Goal: Transaction & Acquisition: Purchase product/service

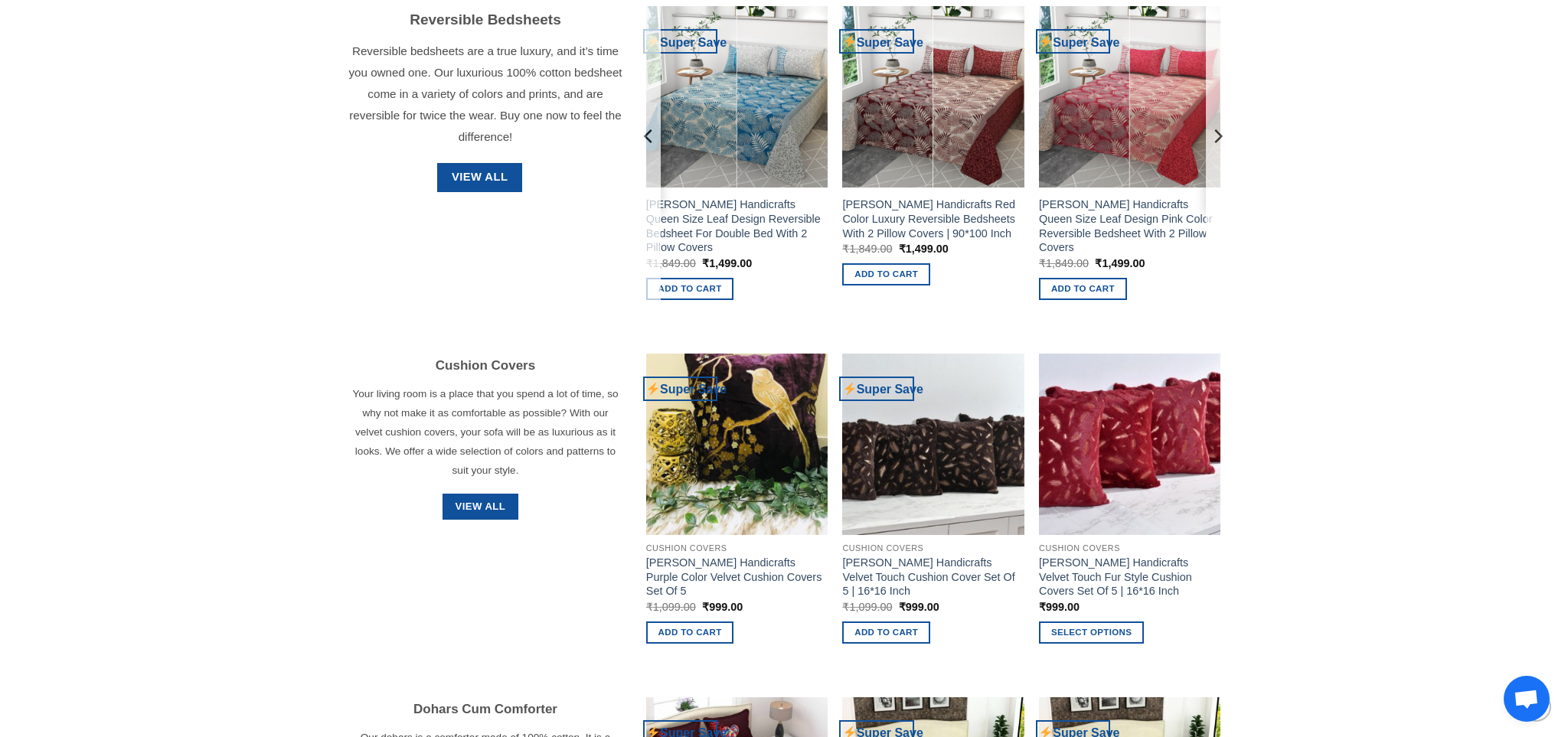
scroll to position [1839, 0]
click at [494, 182] on span "View All" at bounding box center [479, 177] width 56 height 19
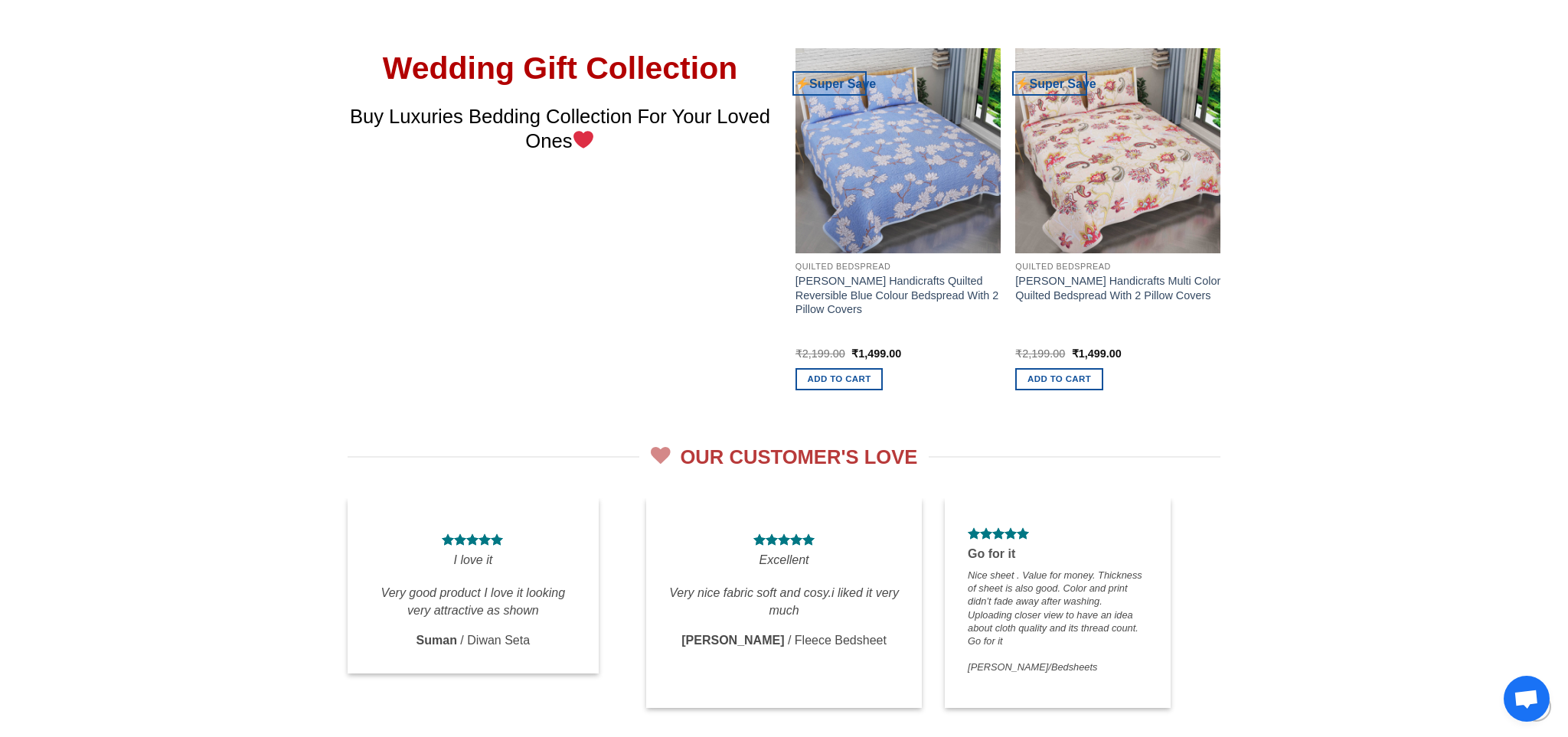
scroll to position [2701, 0]
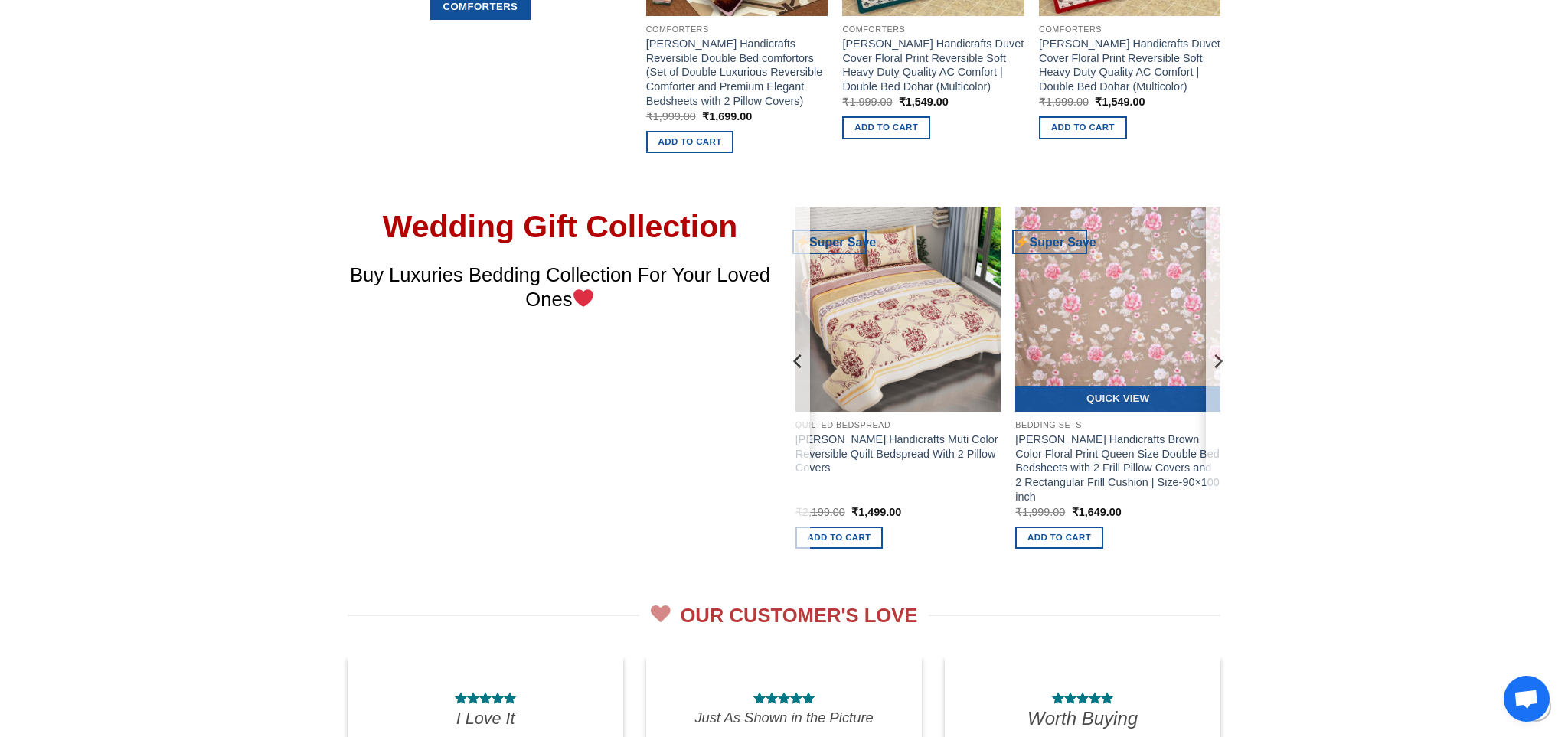
click at [1167, 327] on img at bounding box center [1117, 309] width 206 height 205
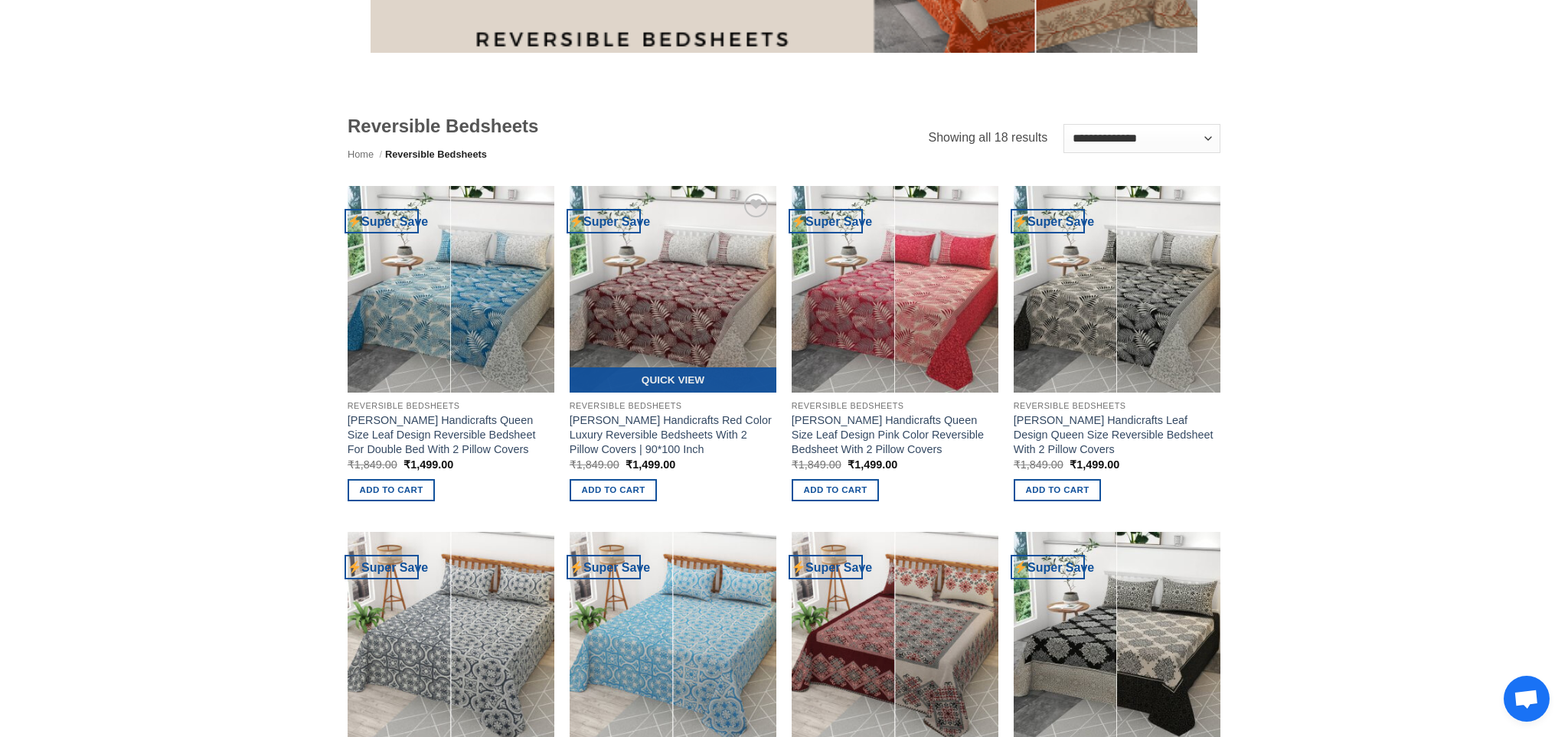
scroll to position [342, 0]
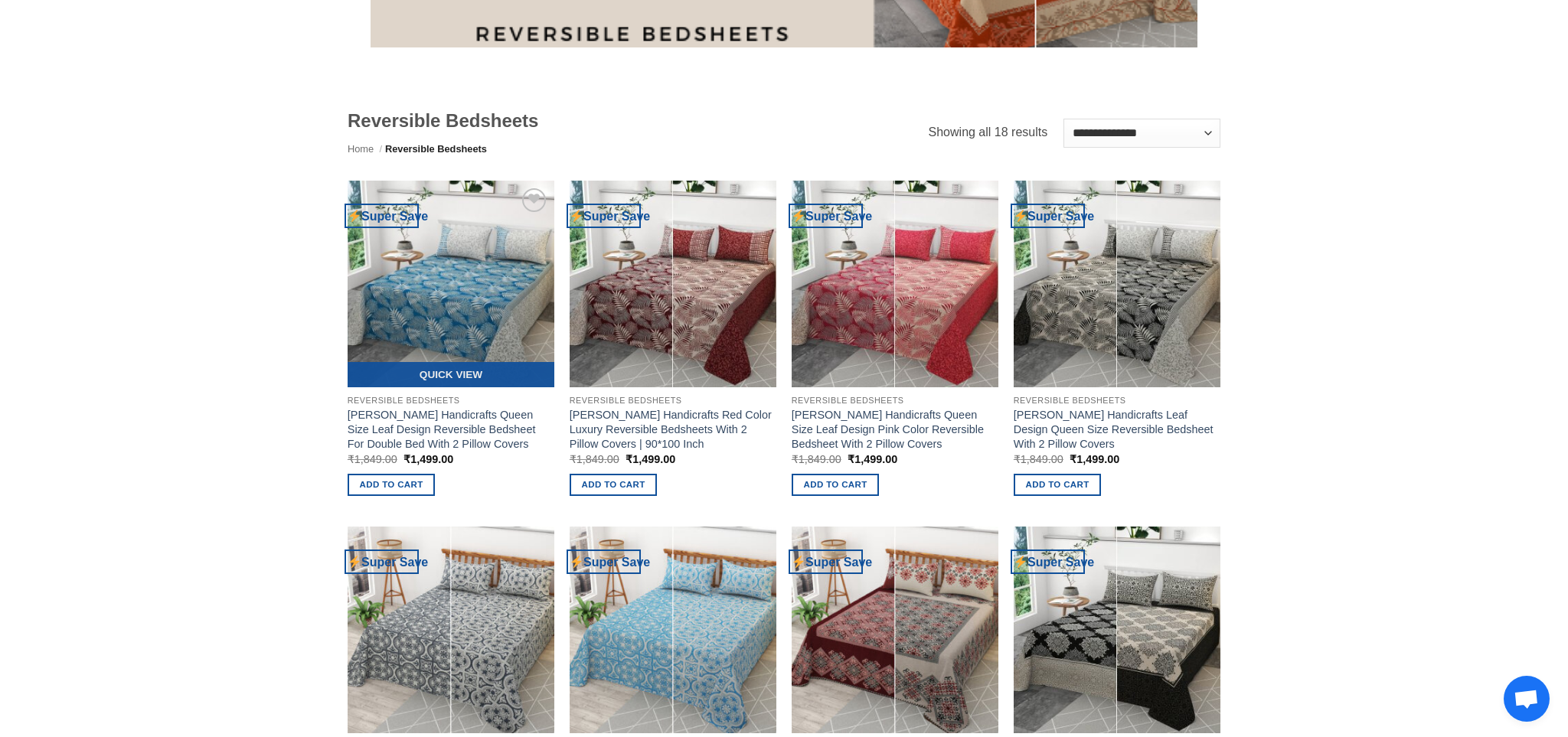
click at [532, 315] on img at bounding box center [451, 284] width 206 height 206
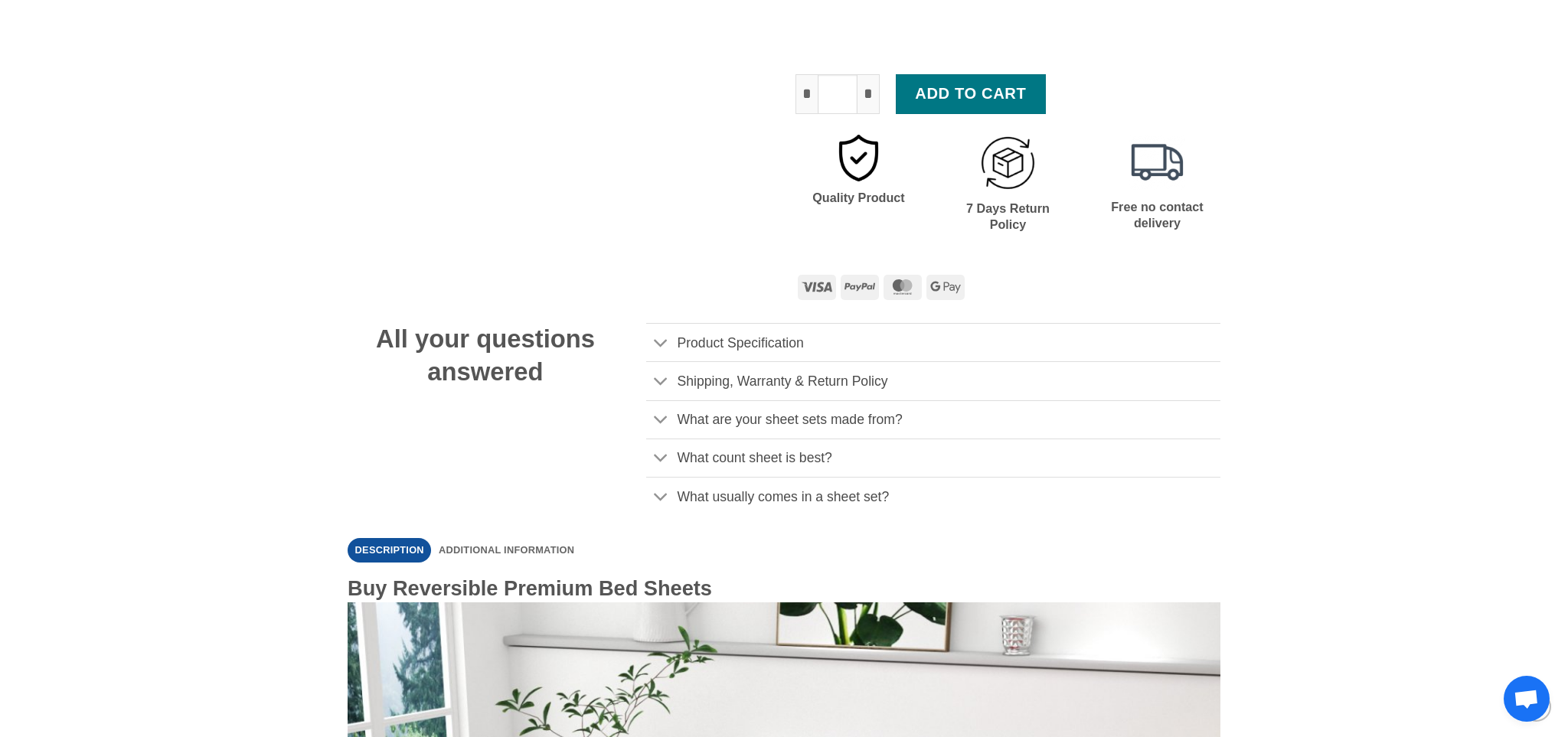
scroll to position [763, 0]
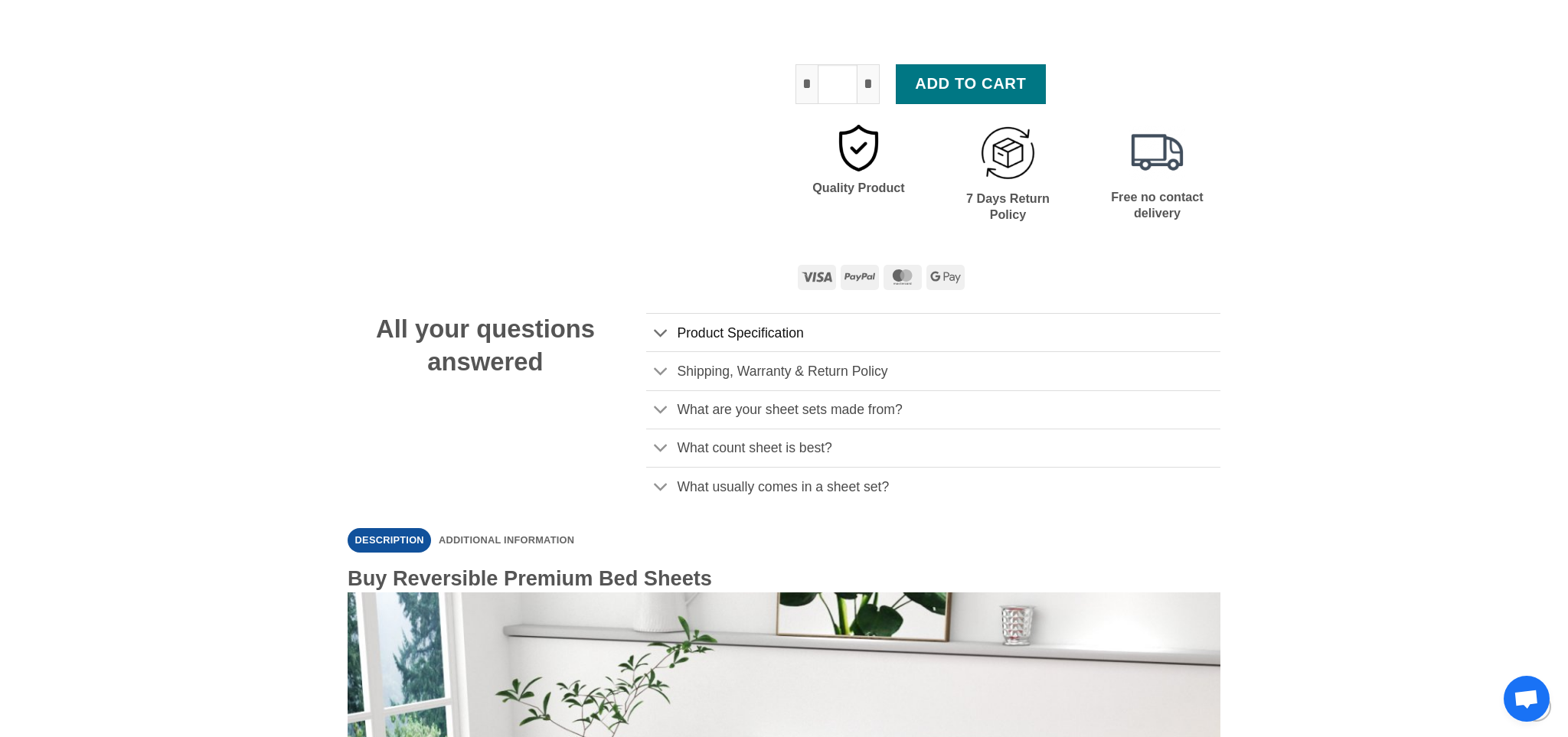
click at [765, 340] on span "Product Specification" at bounding box center [740, 332] width 126 height 15
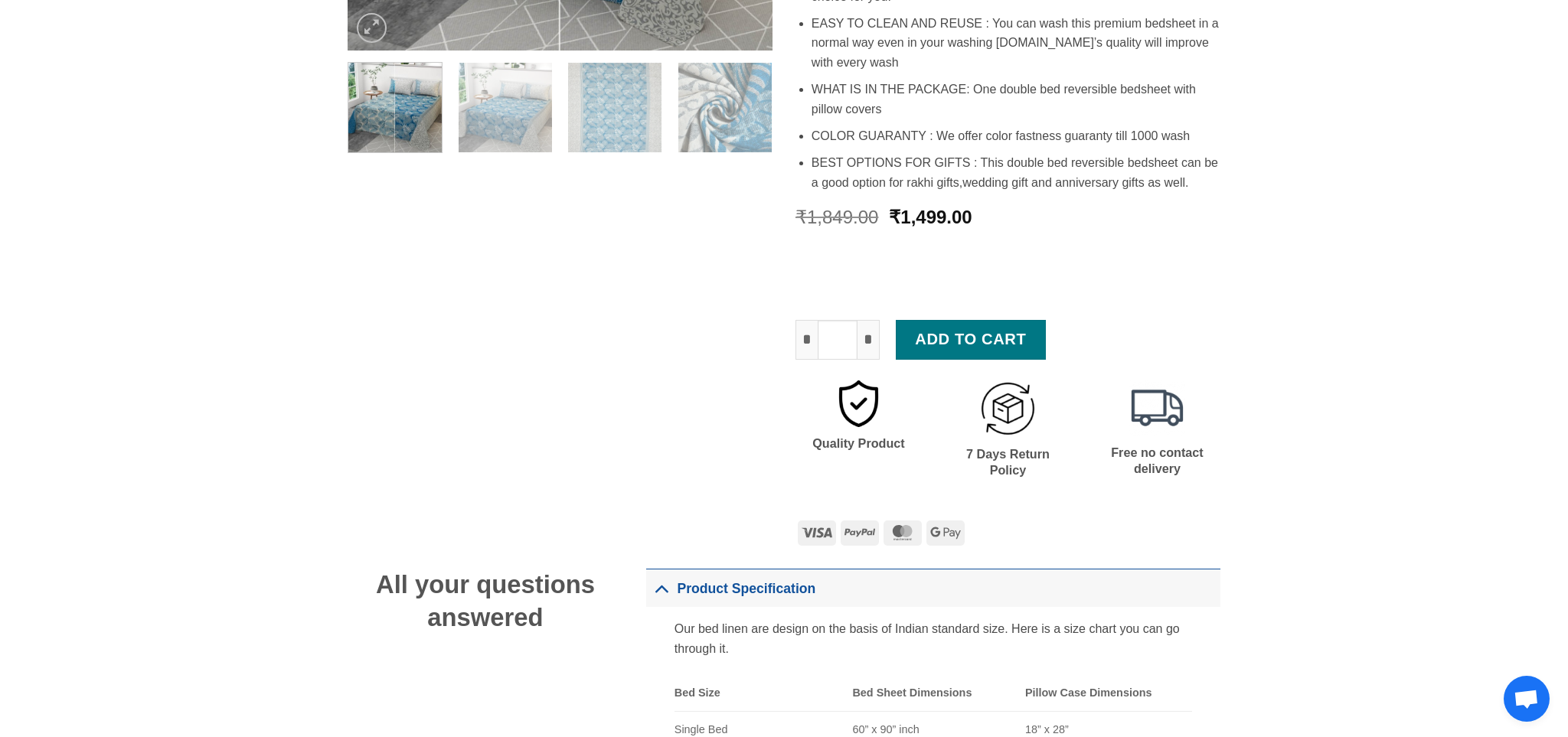
scroll to position [512, 0]
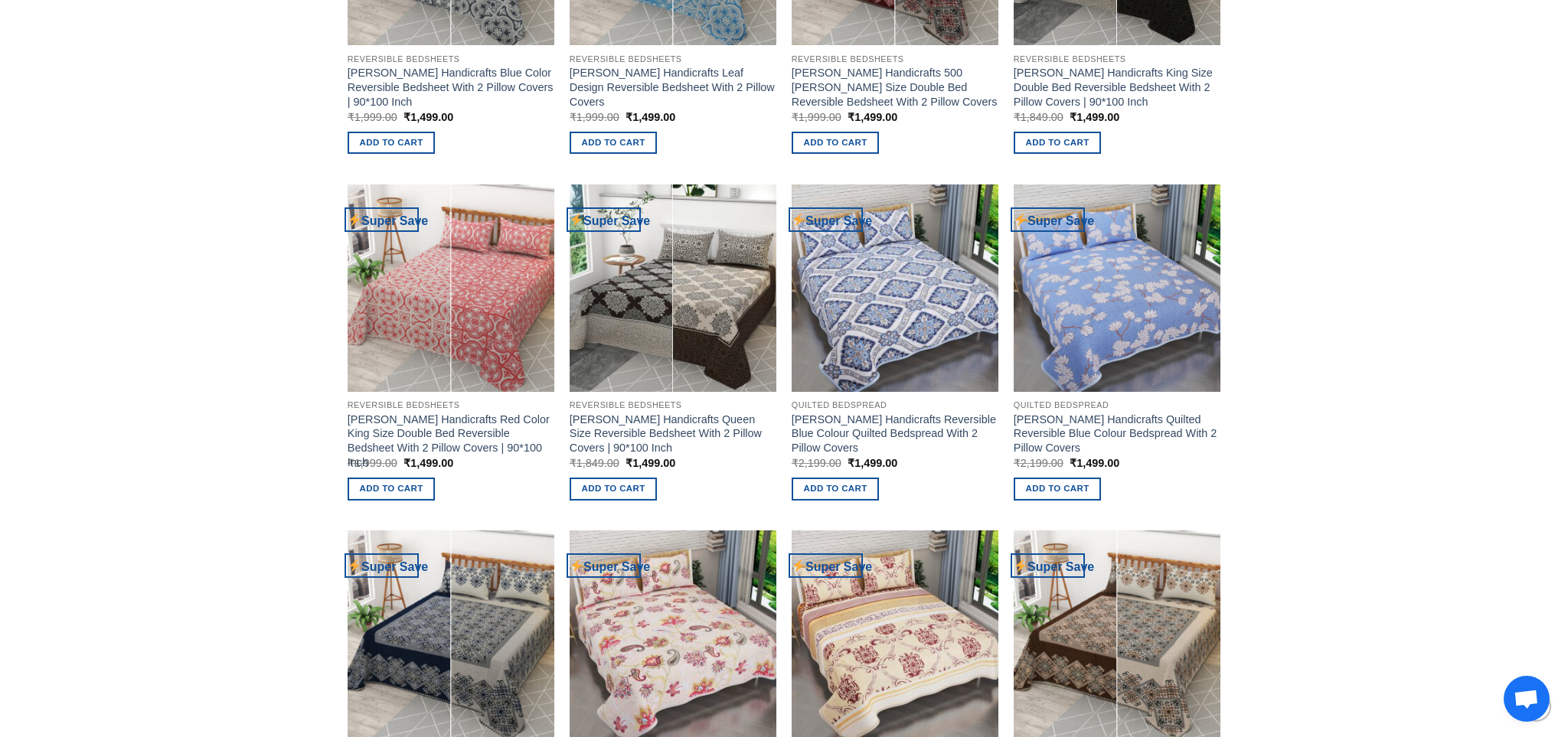
scroll to position [1031, 0]
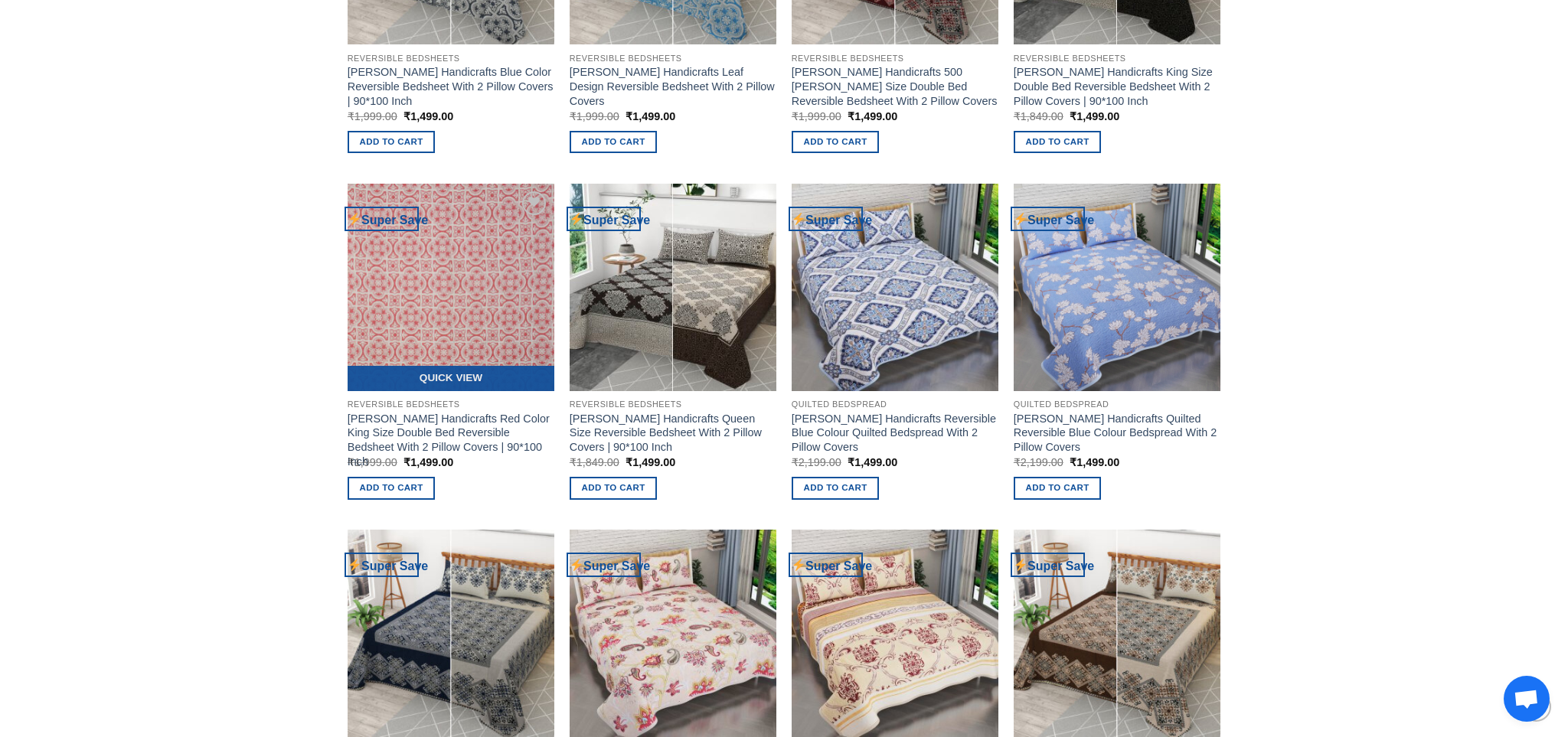
click at [487, 329] on img at bounding box center [451, 287] width 206 height 206
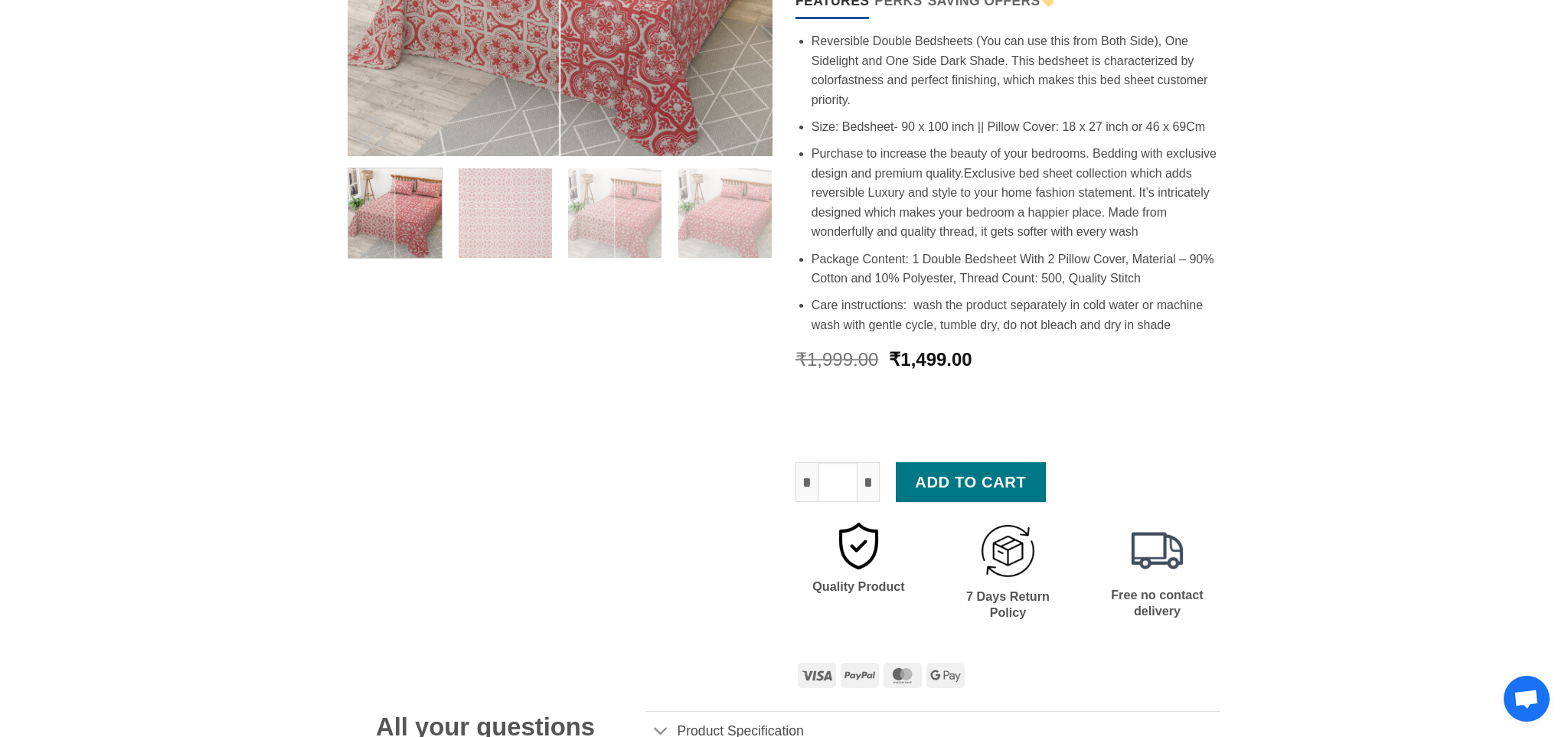
scroll to position [410, 0]
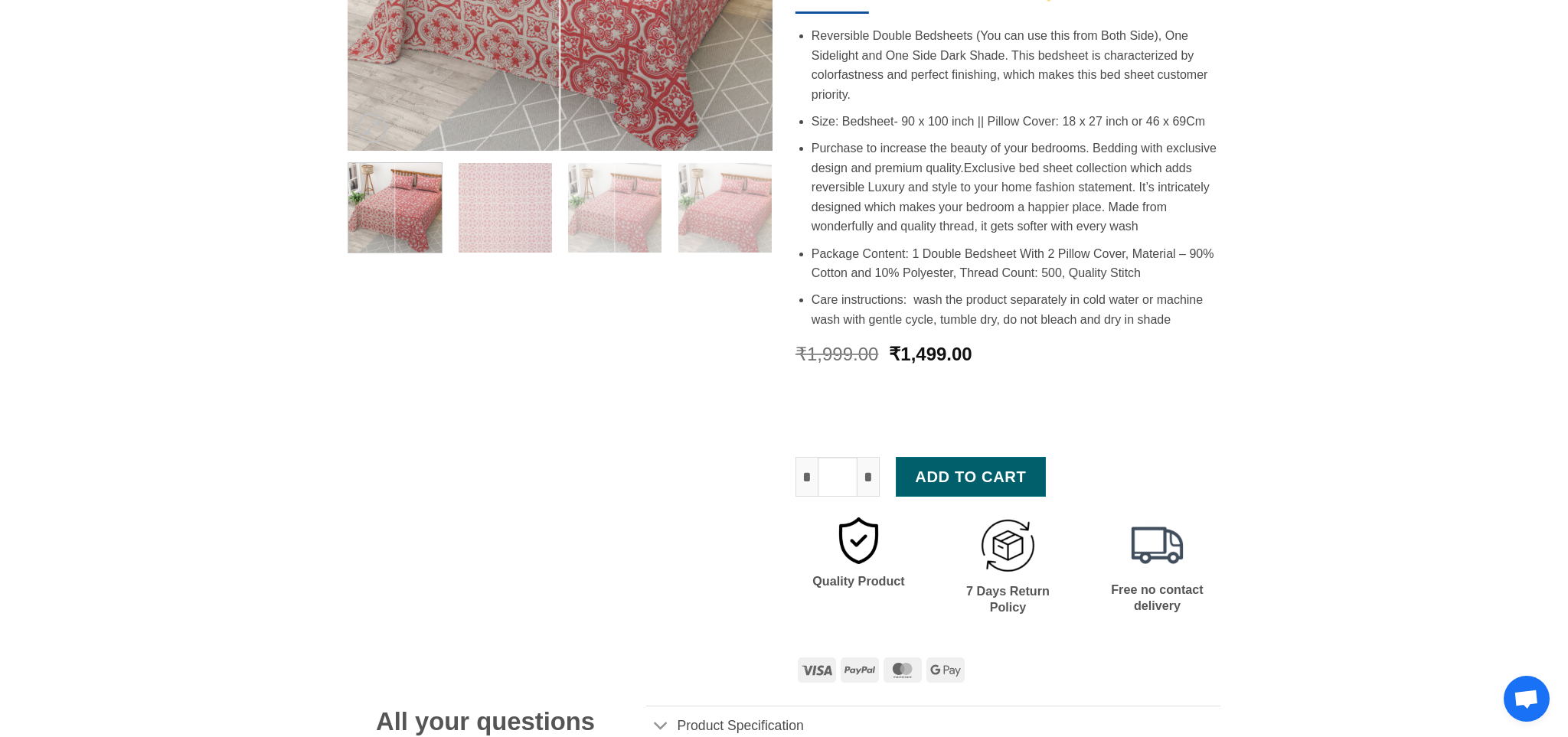
click at [959, 457] on button "Add to cart" at bounding box center [970, 477] width 150 height 40
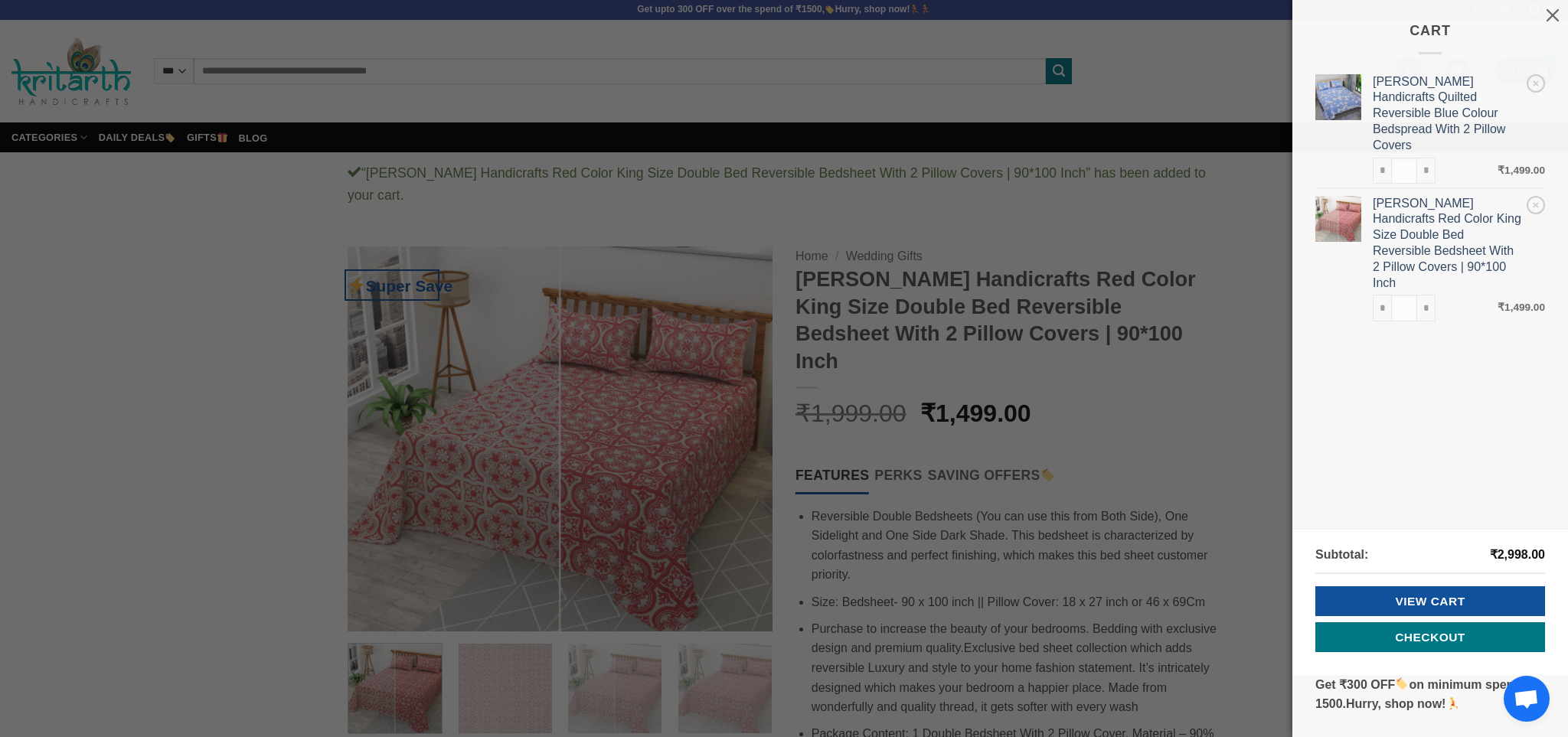
click at [1237, 415] on div "Cart × Kritarth Handicrafts Quilted Reversible Blue Colour Bedspread With 2 Pil…" at bounding box center [784, 368] width 1568 height 737
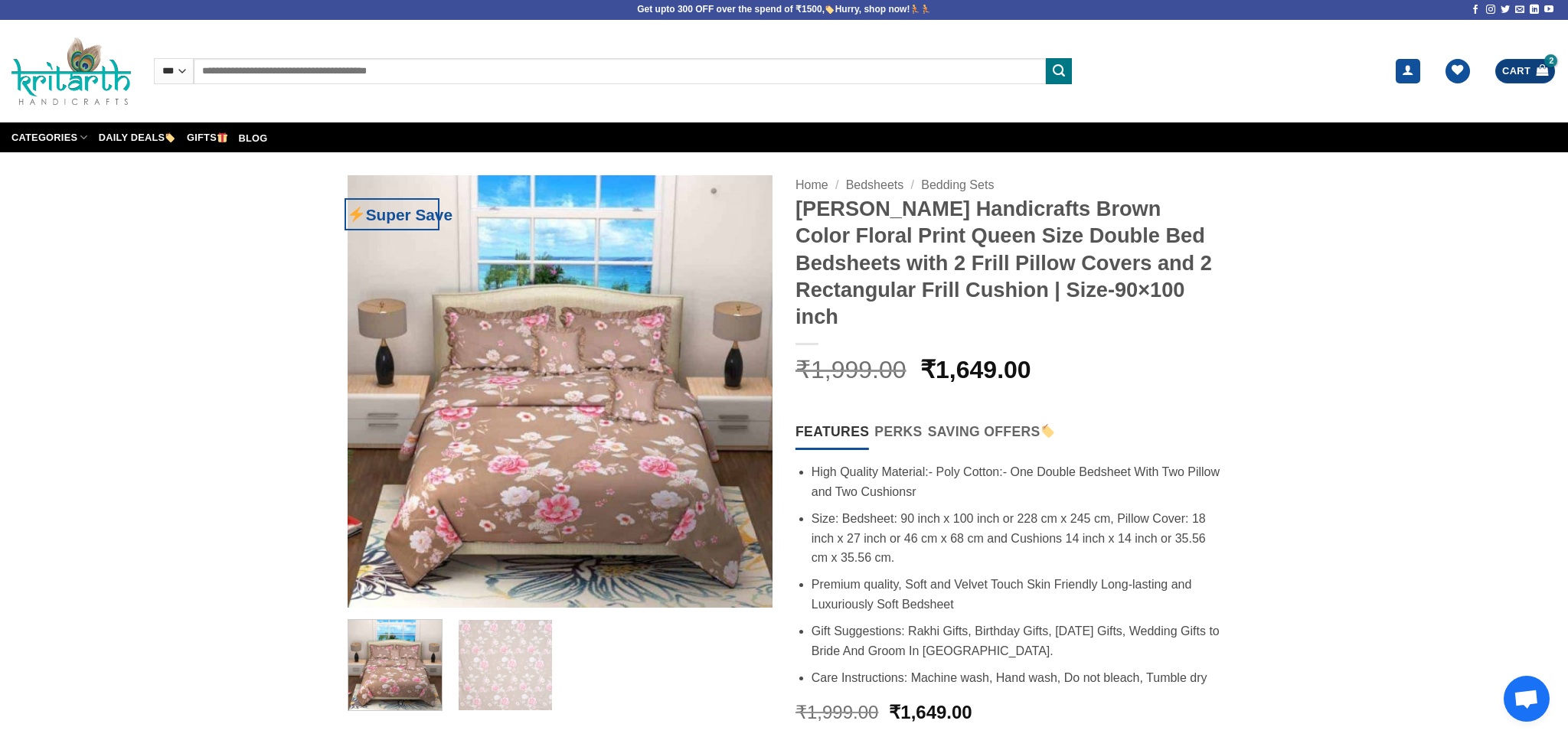
click at [1525, 70] on span "Cart" at bounding box center [1516, 70] width 29 height 15
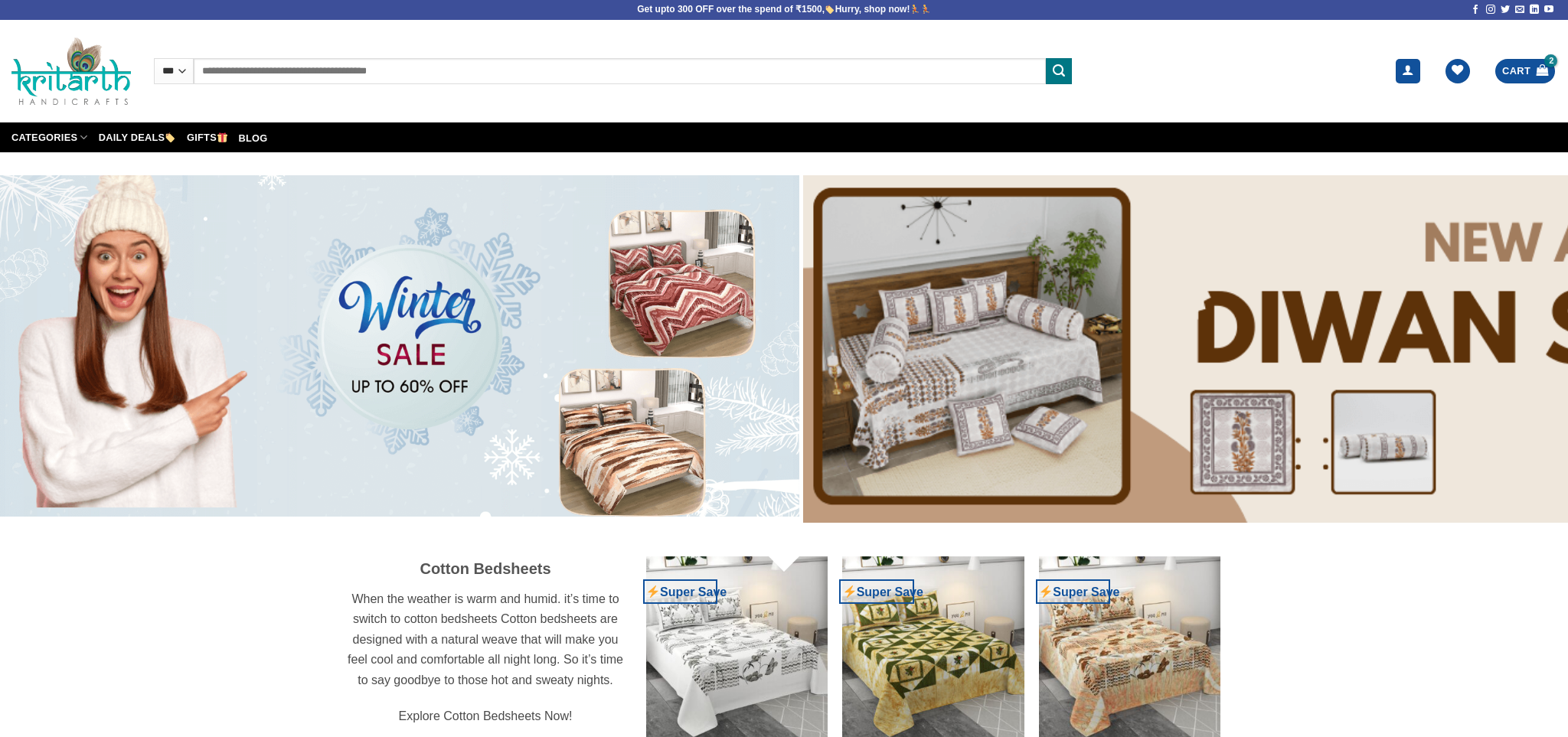
scroll to position [2537, 0]
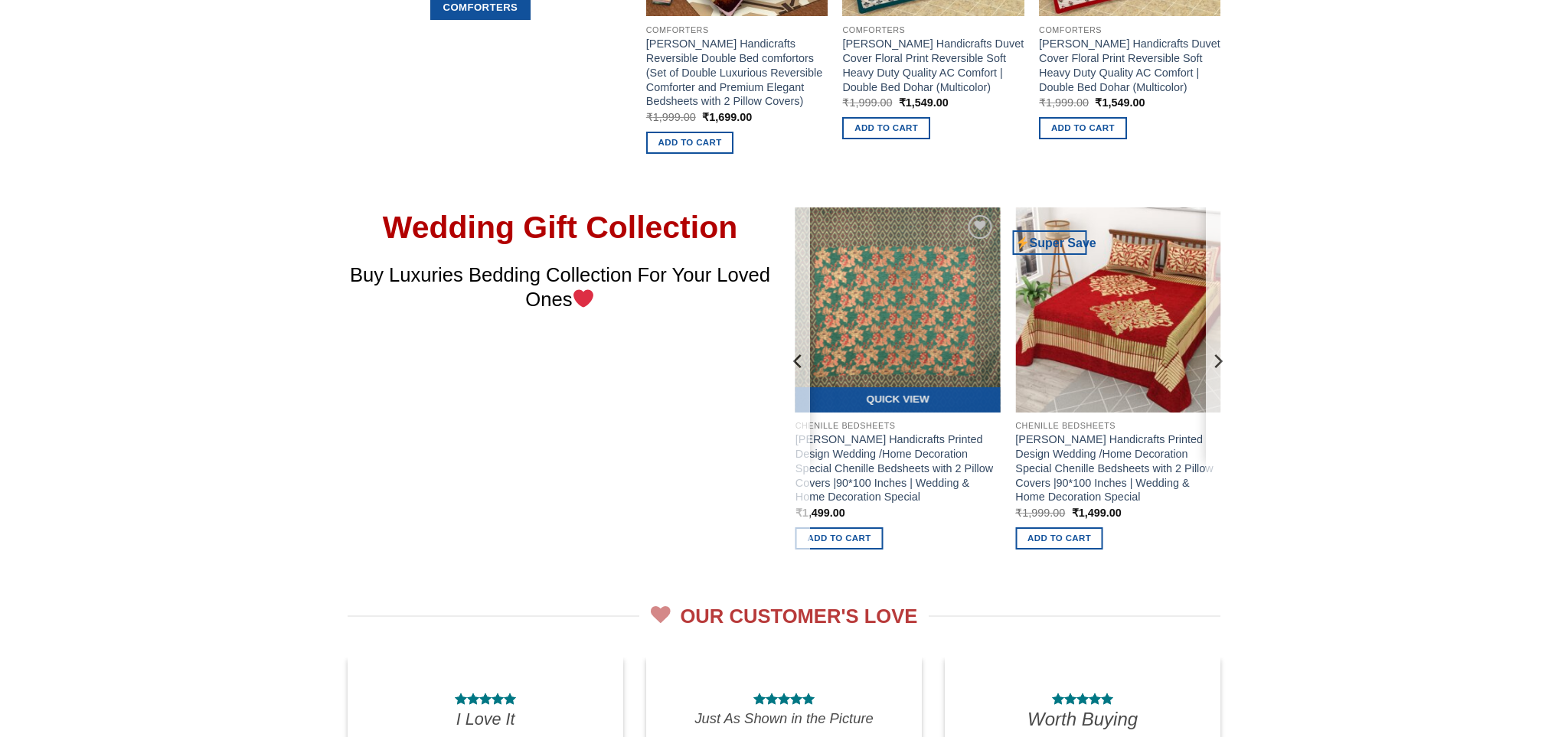
click at [935, 321] on img at bounding box center [898, 310] width 206 height 205
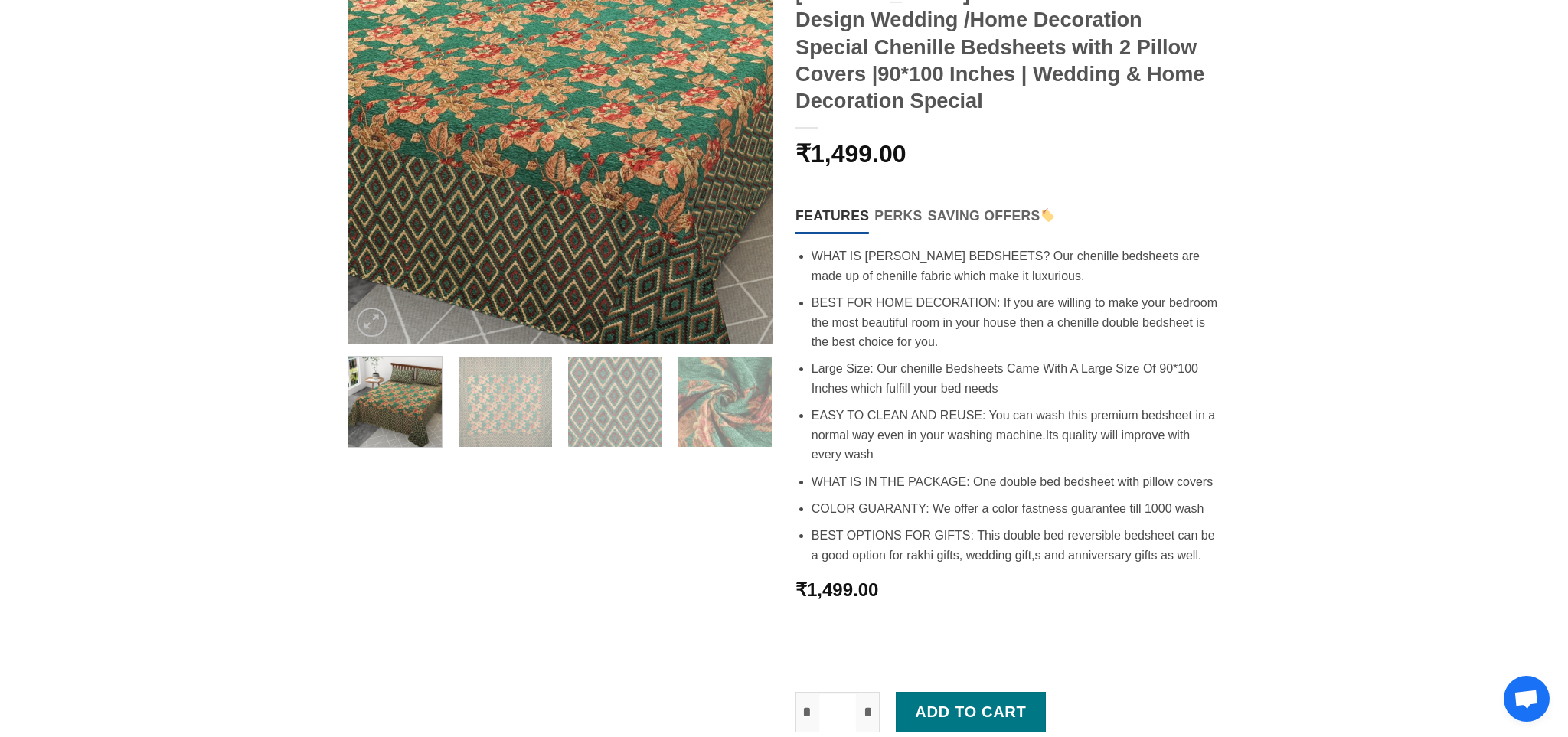
scroll to position [193, 0]
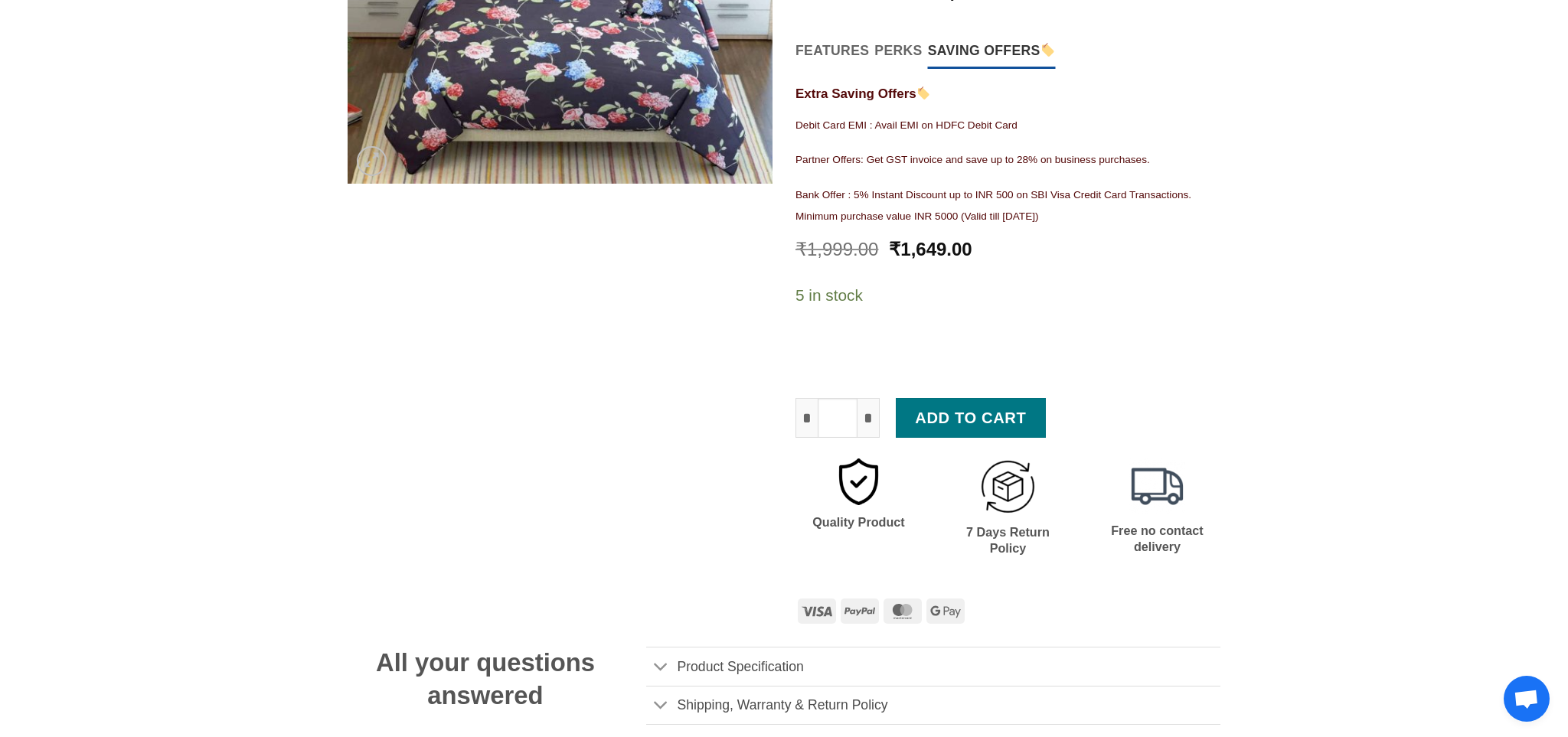
scroll to position [377, 0]
